Goal: Information Seeking & Learning: Learn about a topic

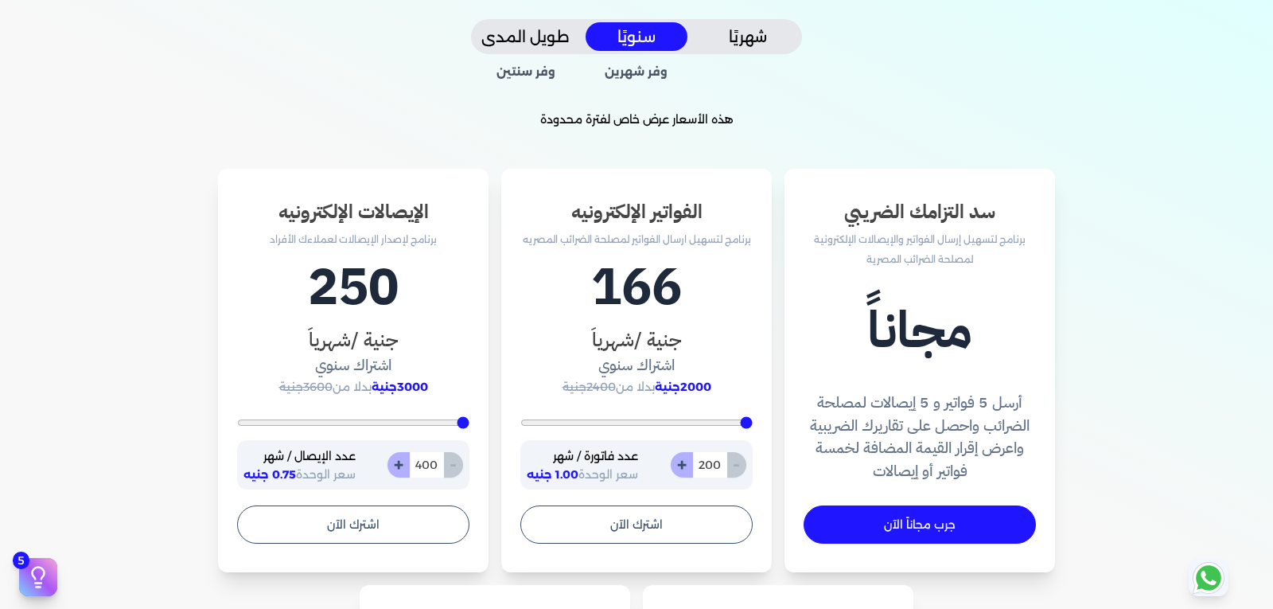
scroll to position [398, 0]
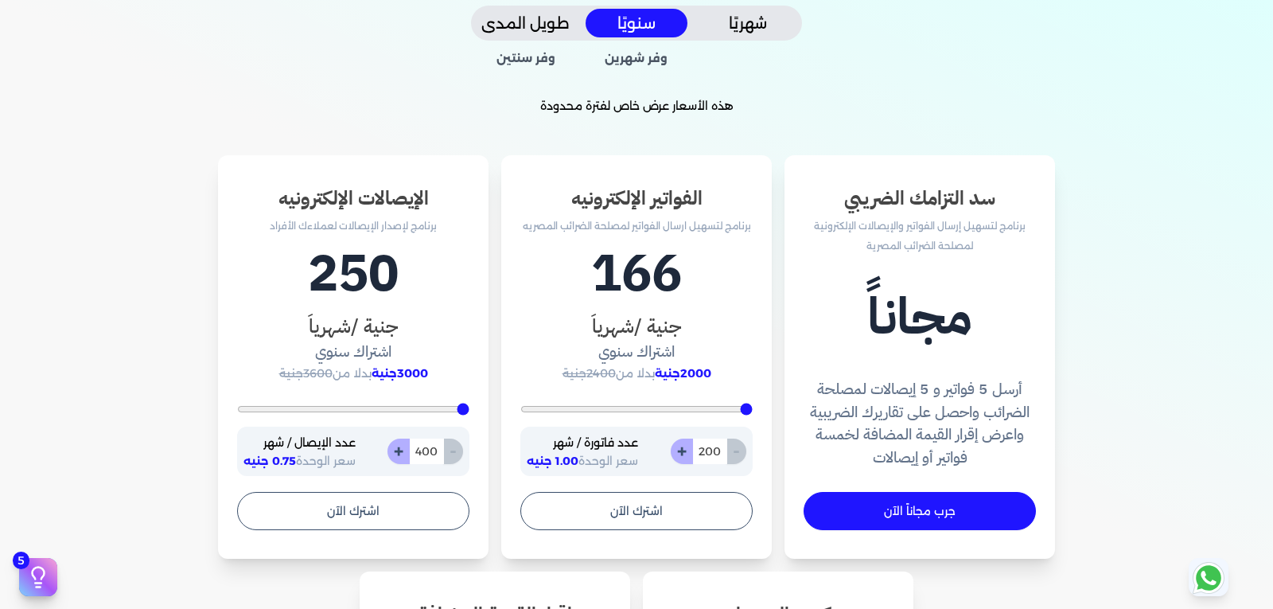
click at [766, 24] on button "شهريًا" at bounding box center [748, 23] width 102 height 29
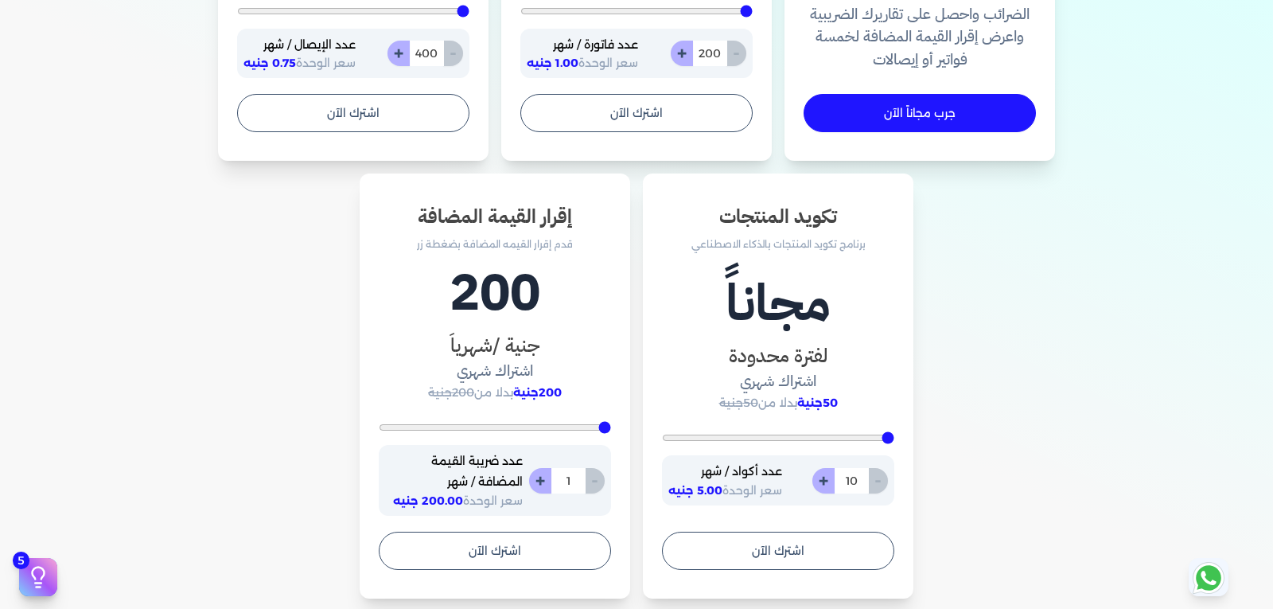
scroll to position [239, 0]
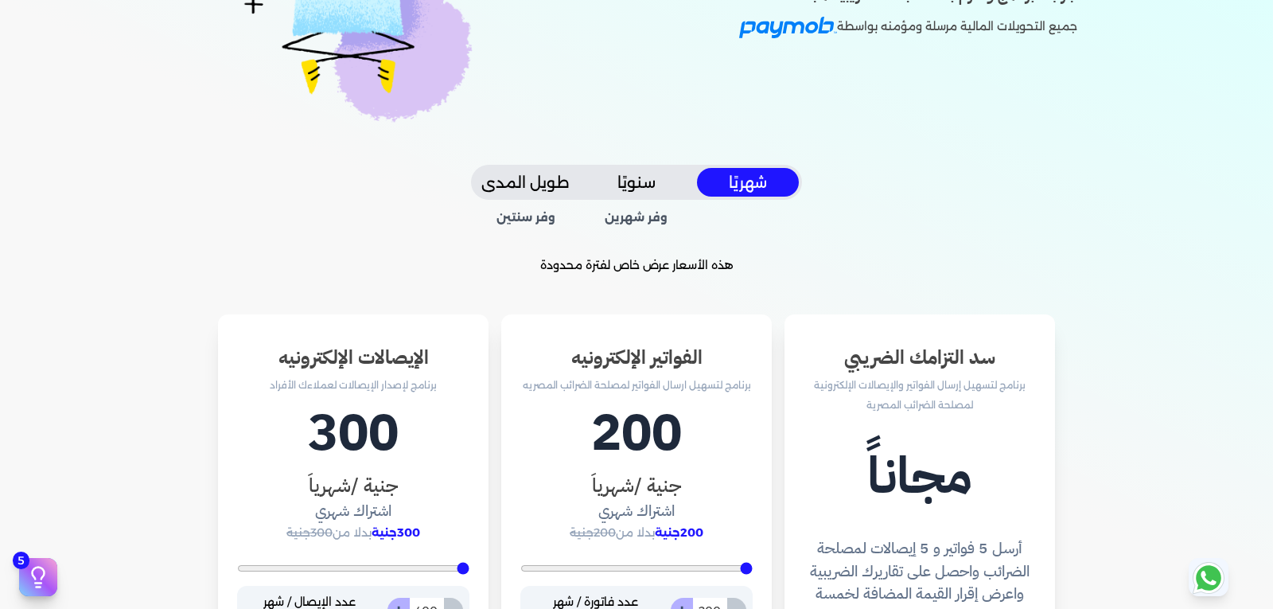
click at [528, 186] on button "طويل المدى" at bounding box center [525, 182] width 102 height 29
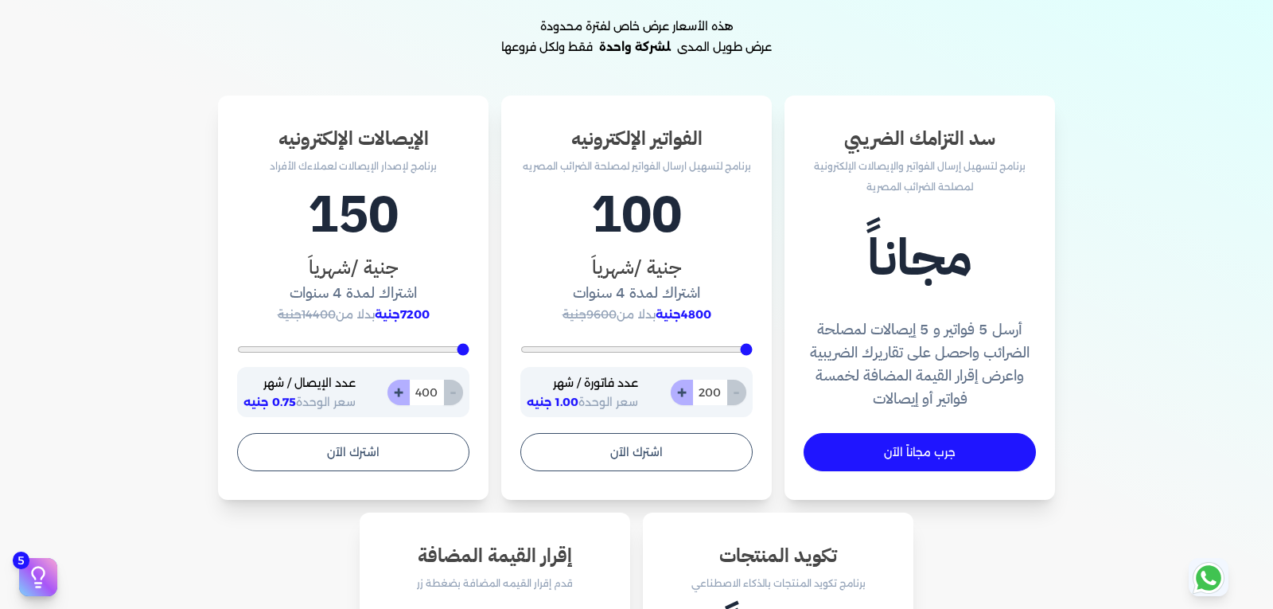
scroll to position [0, 0]
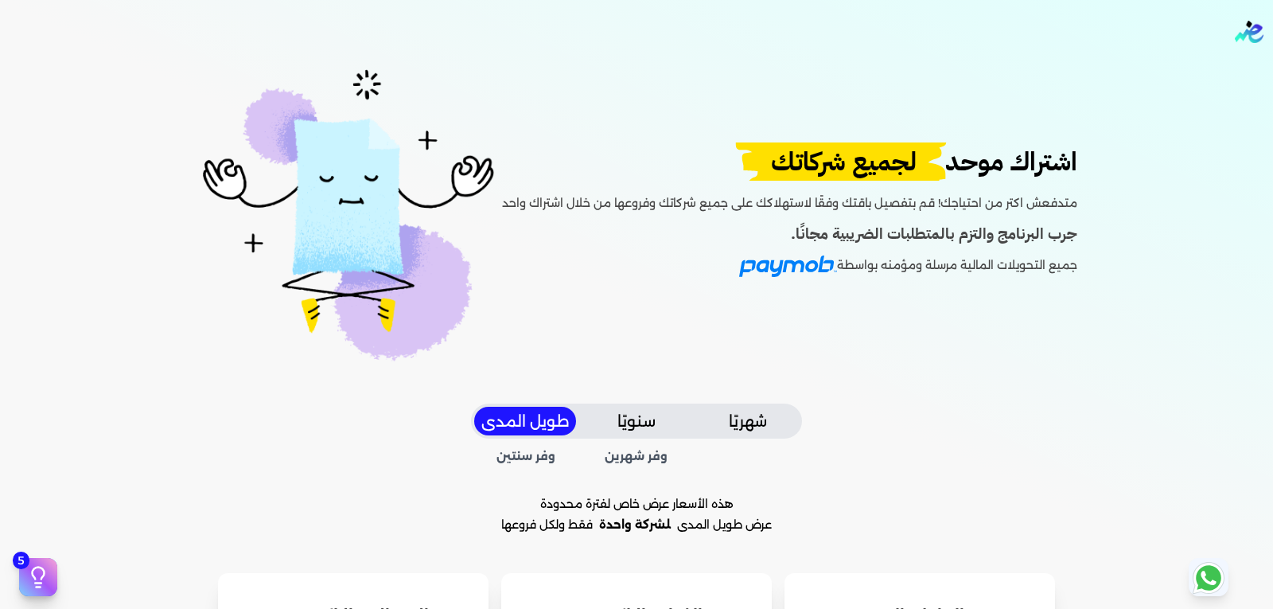
drag, startPoint x: 648, startPoint y: 407, endPoint x: 701, endPoint y: 419, distance: 54.5
click at [649, 407] on button "سنويًا" at bounding box center [637, 421] width 102 height 29
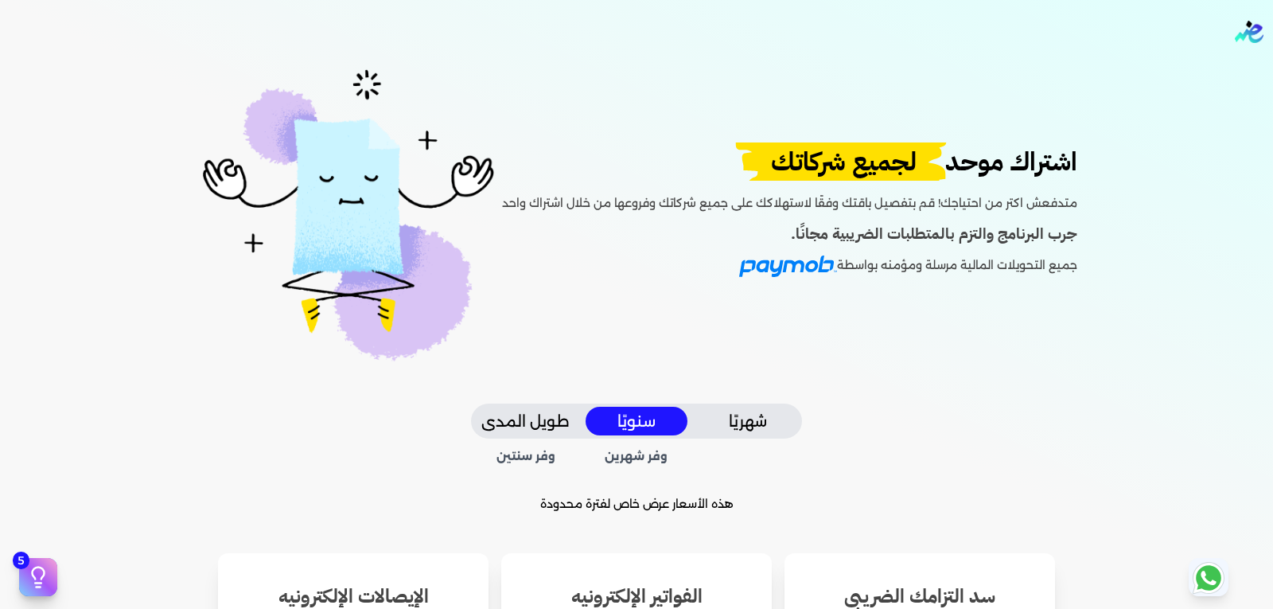
click at [758, 424] on button "شهريًا" at bounding box center [748, 421] width 102 height 29
